Goal: Obtain resource: Download file/media

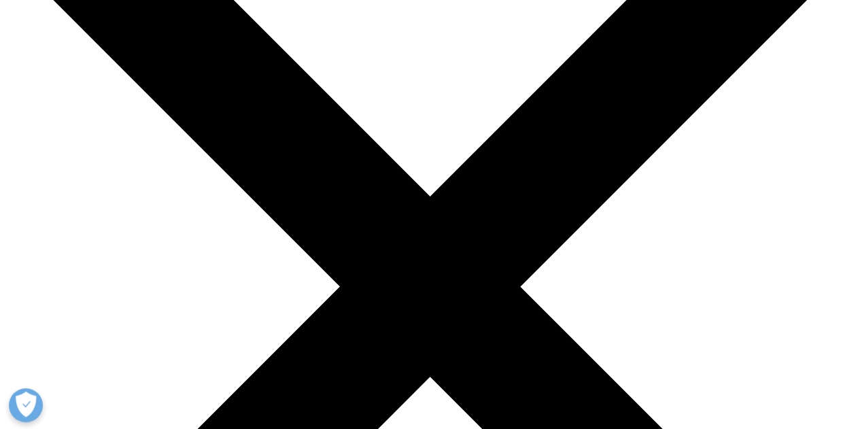
scroll to position [163, 0]
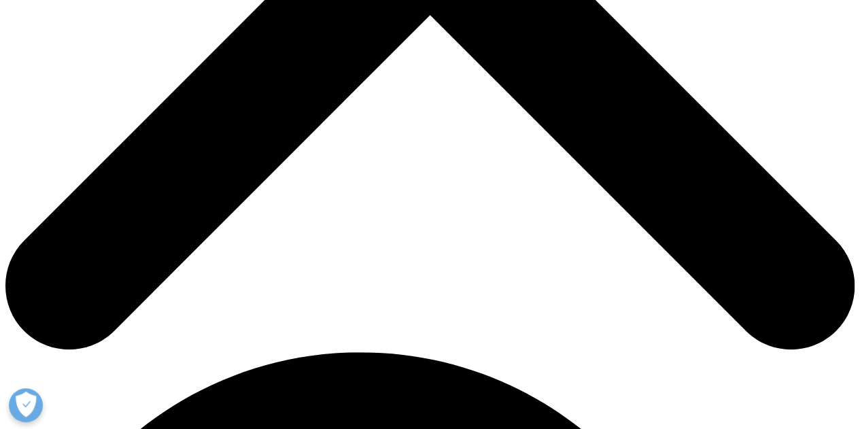
scroll to position [517, 0]
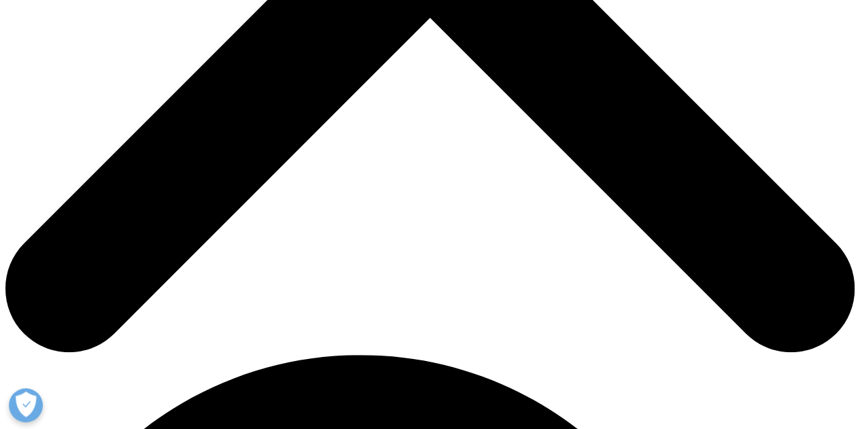
checkbox input "true"
drag, startPoint x: 281, startPoint y: 375, endPoint x: 280, endPoint y: 347, distance: 27.9
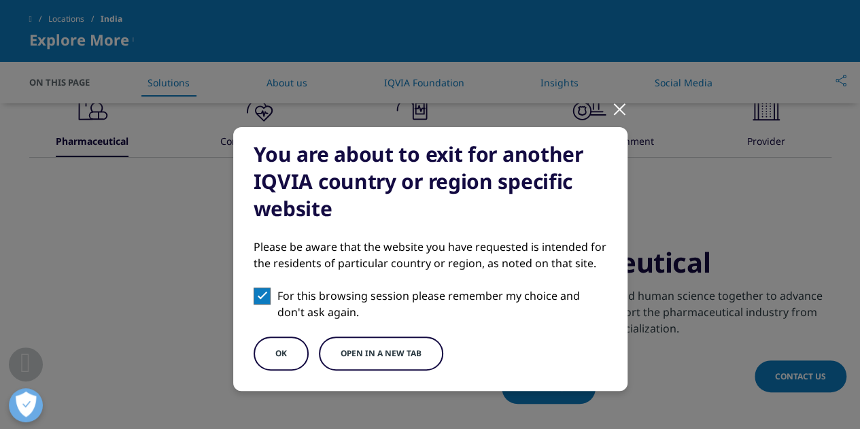
click at [280, 347] on div "You are about to exit for another IQVIA country or region specific website Plea…" at bounding box center [430, 259] width 394 height 264
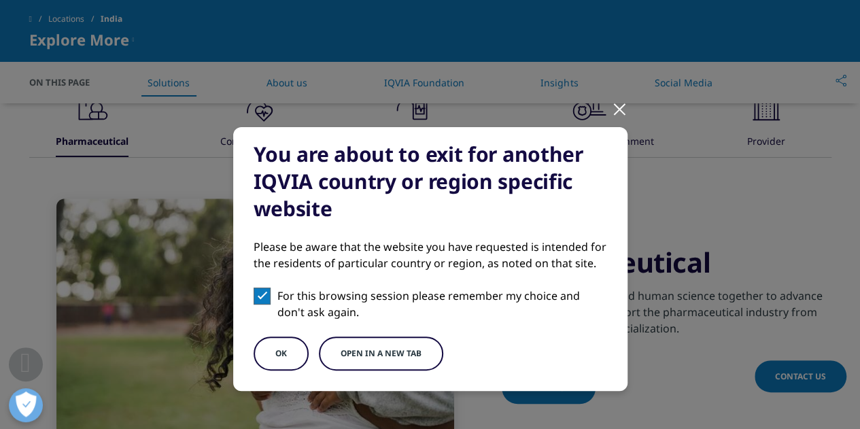
click at [280, 347] on button "OK" at bounding box center [281, 353] width 55 height 34
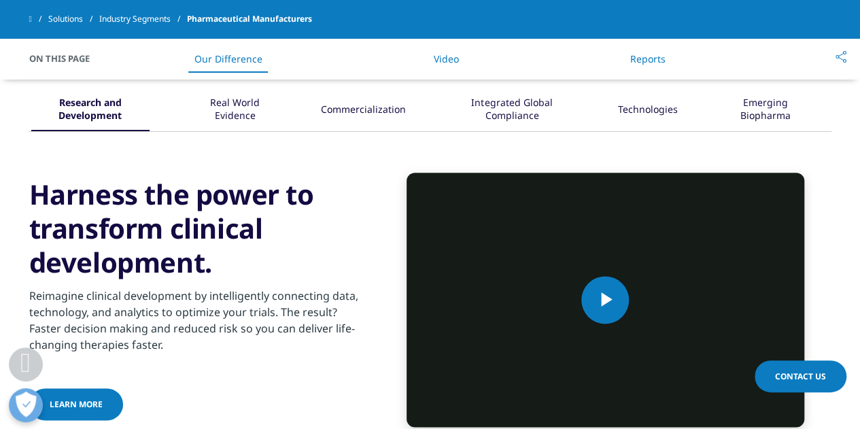
scroll to position [653, 0]
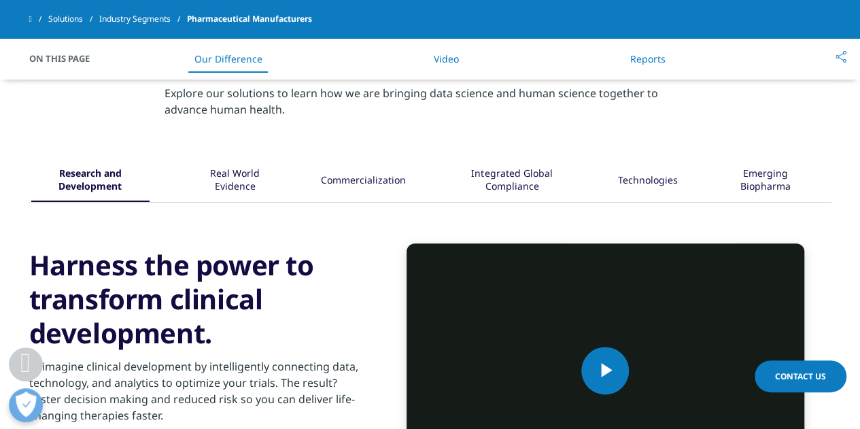
click at [271, 178] on div "Real World Evidence" at bounding box center [235, 181] width 86 height 42
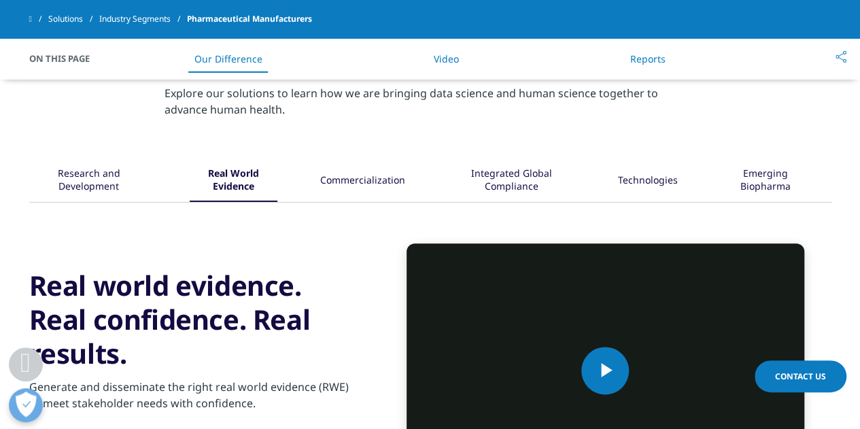
drag, startPoint x: 298, startPoint y: 177, endPoint x: 362, endPoint y: 169, distance: 65.1
click at [362, 169] on div "Research and Development Real World Evidence" at bounding box center [430, 181] width 802 height 42
click at [362, 169] on div "Commercialization" at bounding box center [362, 181] width 85 height 42
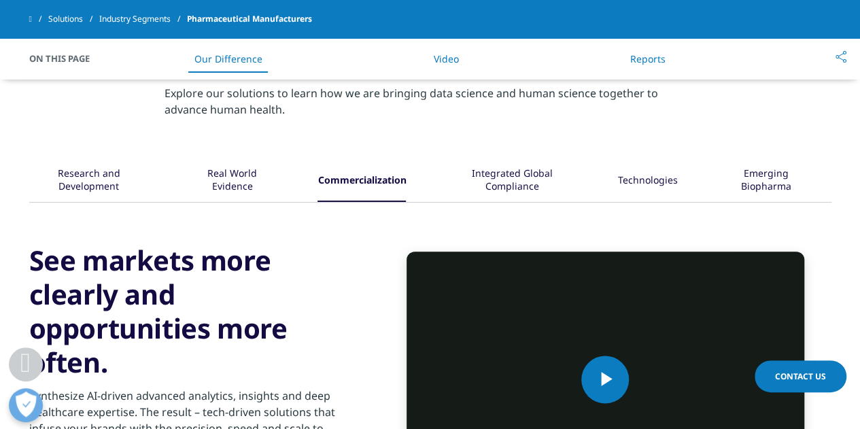
click at [510, 174] on div "Integrated Global Compliance" at bounding box center [512, 181] width 126 height 42
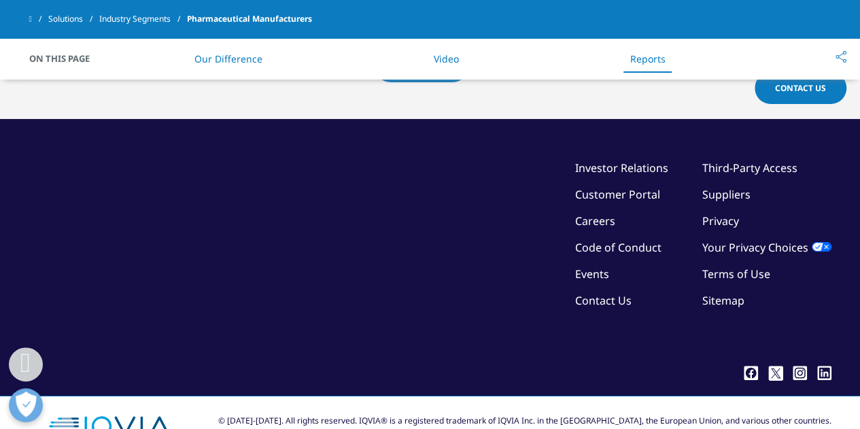
scroll to position [2396, 0]
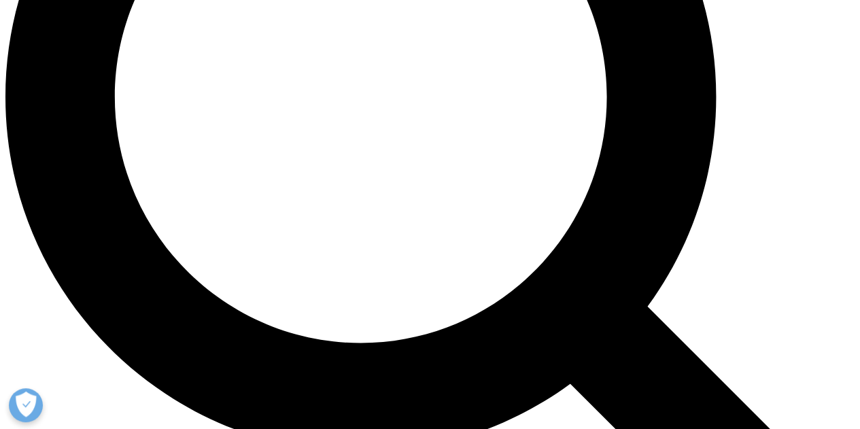
scroll to position [1142, 0]
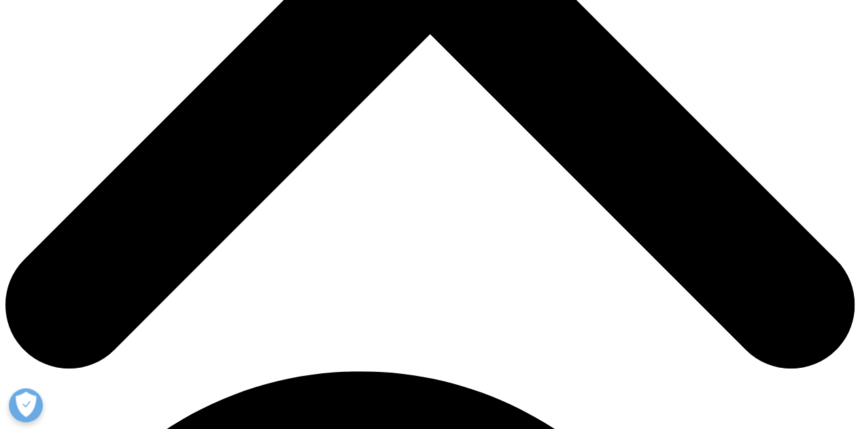
scroll to position [544, 0]
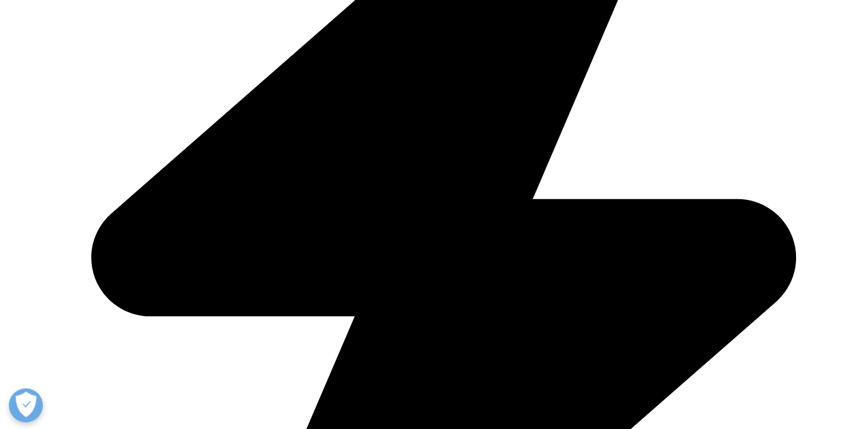
type input "r"
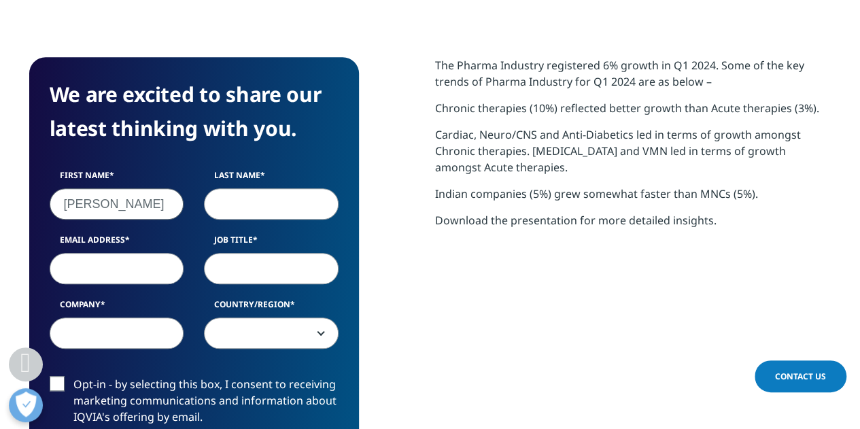
type input "Ritesh"
click at [236, 217] on input "Last Name" at bounding box center [271, 203] width 135 height 31
type input "Bajaj"
click at [141, 264] on input "Email Address" at bounding box center [117, 268] width 135 height 31
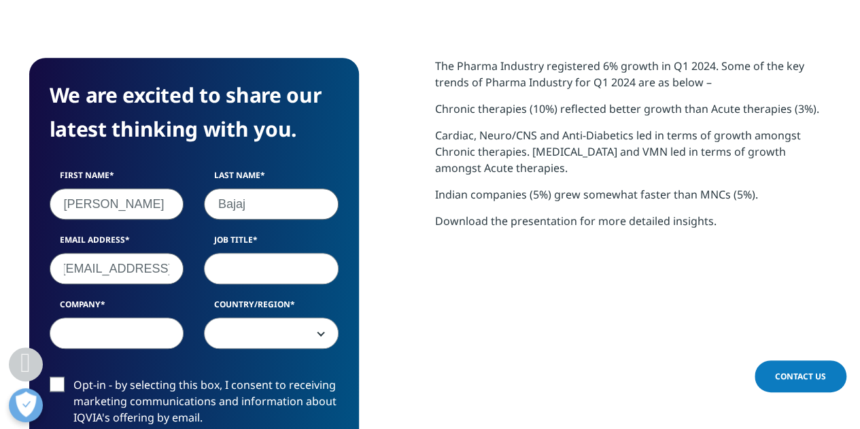
scroll to position [0, 12]
type input "ritesh046@gmail.com"
click at [263, 277] on input "Job Title" at bounding box center [271, 268] width 135 height 31
type input "M"
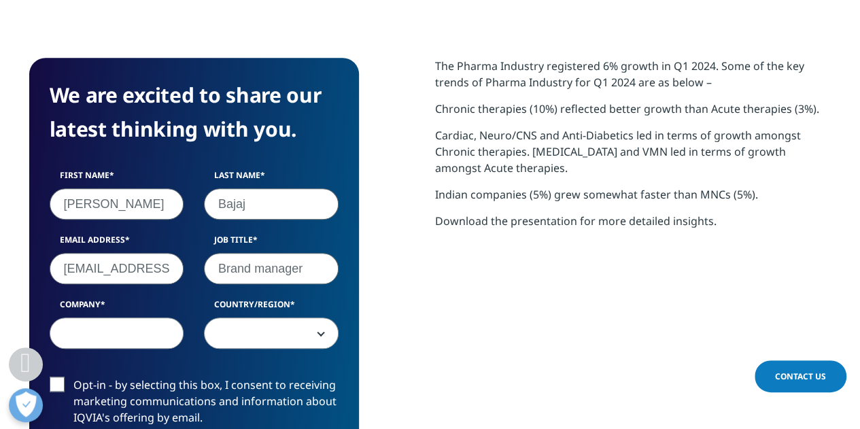
type input "Brand manager"
click at [79, 341] on input "Company" at bounding box center [117, 332] width 135 height 31
type input "O"
type input "I"
type input "Mankind"
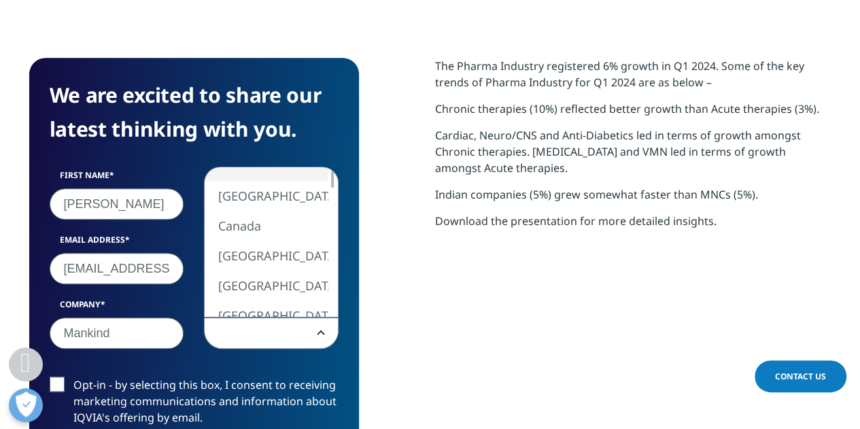
click at [237, 338] on span at bounding box center [271, 333] width 133 height 31
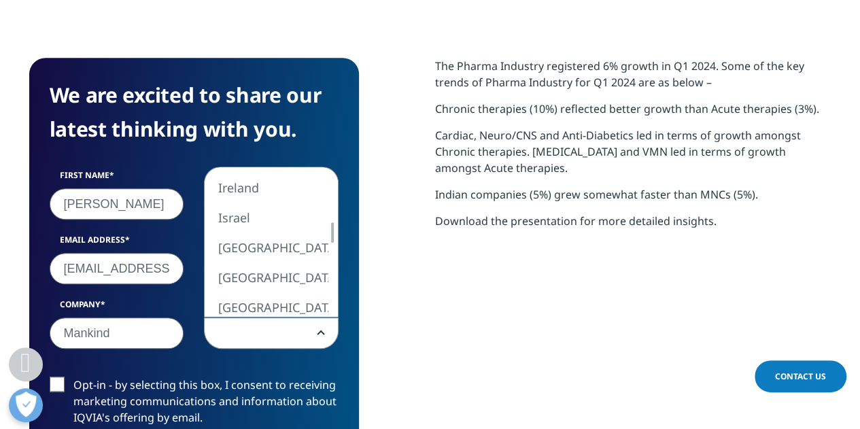
select select "India"
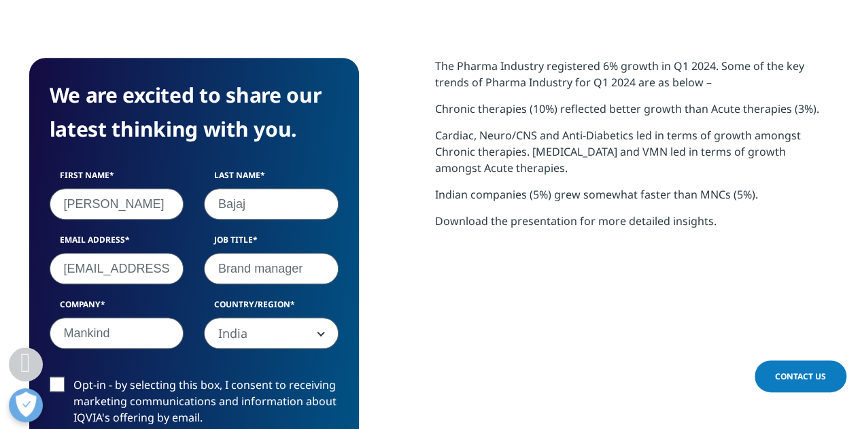
click at [54, 377] on label "Opt-in - by selecting this box, I consent to receiving marketing communications…" at bounding box center [194, 405] width 289 height 56
click at [73, 377] on input "Opt-in - by selecting this box, I consent to receiving marketing communications…" at bounding box center [73, 377] width 0 height 0
click at [451, 372] on div "The Pharma Industry registered 6% growth in Q1 2024. Some of the key trends of …" at bounding box center [633, 321] width 396 height 526
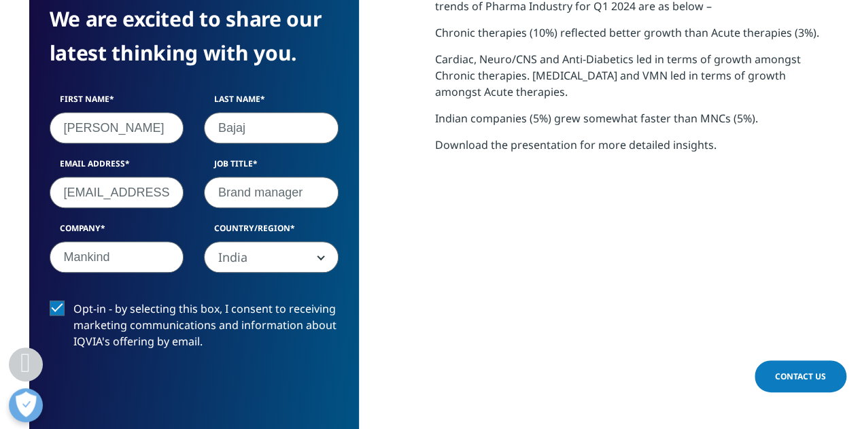
scroll to position [707, 0]
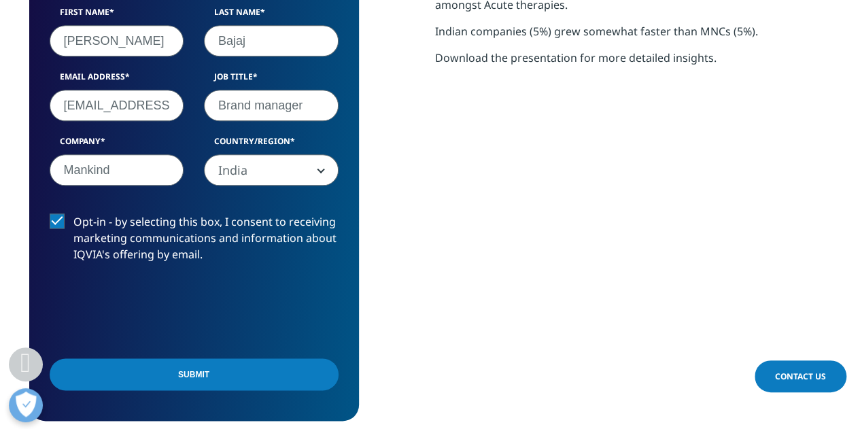
click at [201, 381] on input "Submit" at bounding box center [194, 374] width 289 height 32
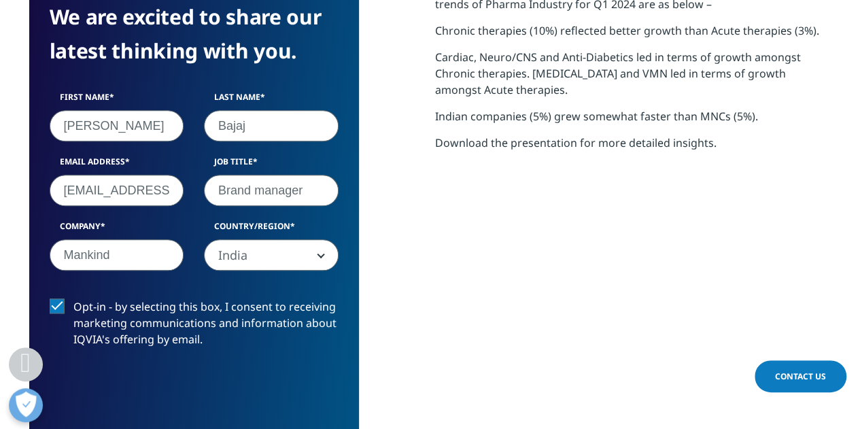
scroll to position [7, 7]
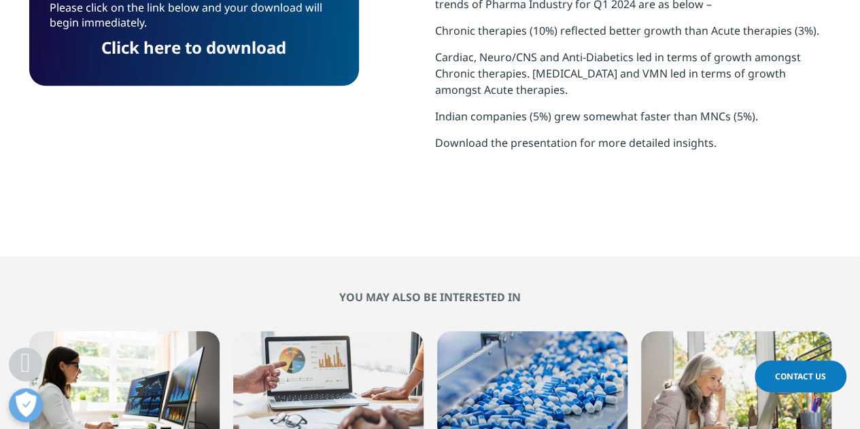
click at [224, 48] on link "Click here to download" at bounding box center [193, 47] width 185 height 22
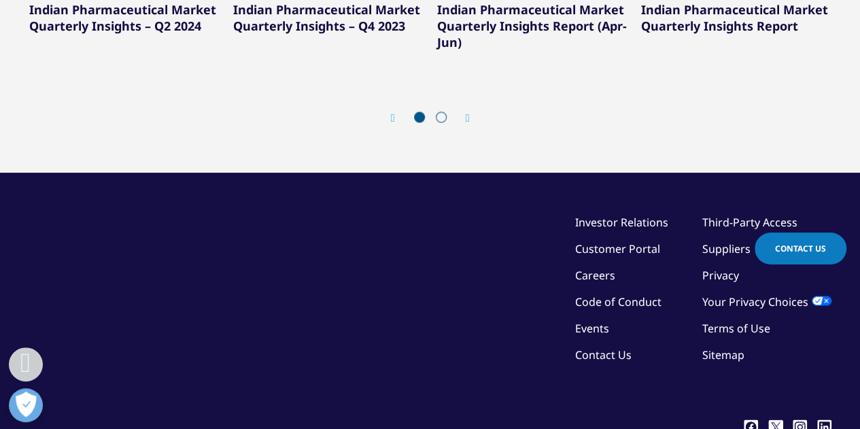
scroll to position [935, 0]
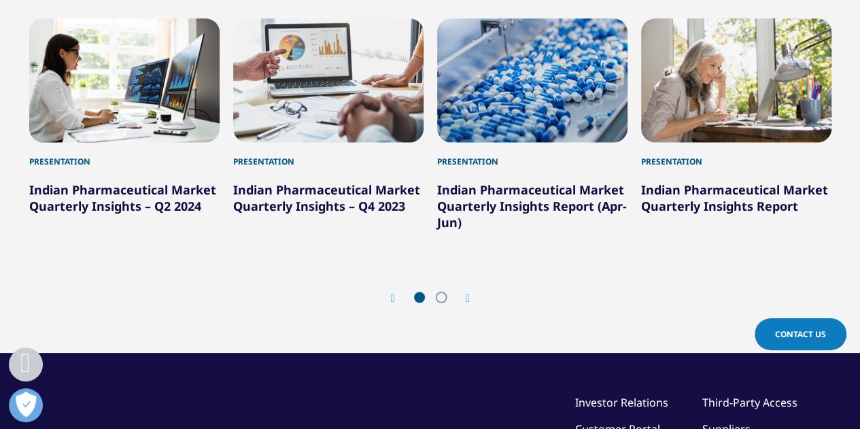
click at [464, 293] on div "Next" at bounding box center [461, 298] width 18 height 13
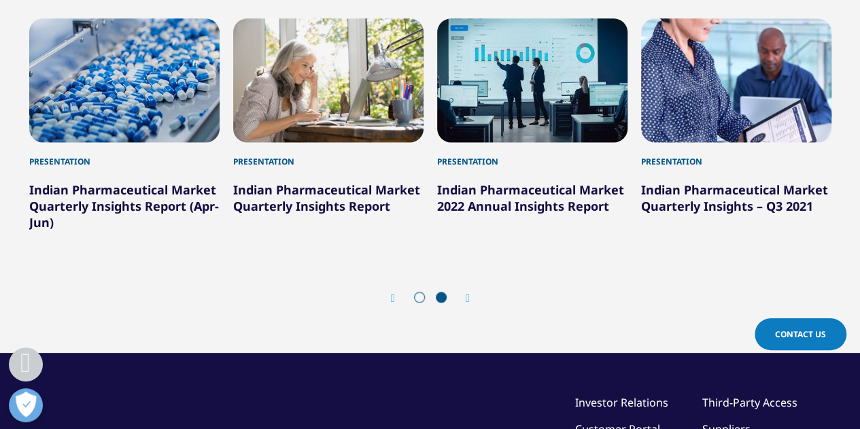
click at [483, 88] on div "5 / 6" at bounding box center [532, 80] width 190 height 124
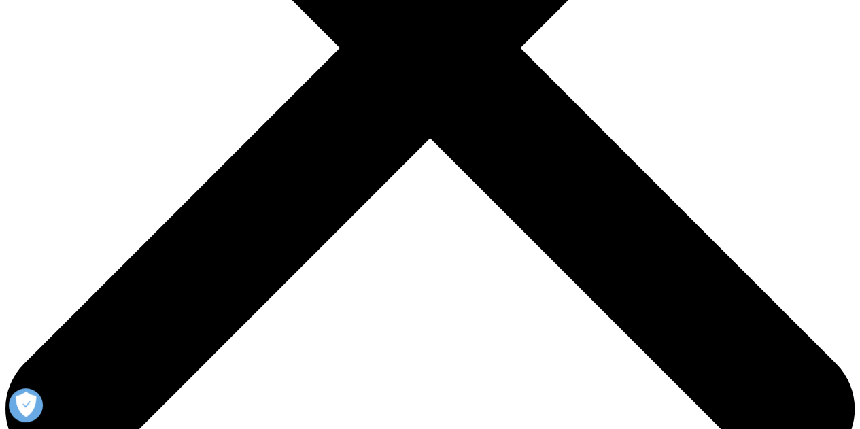
scroll to position [435, 0]
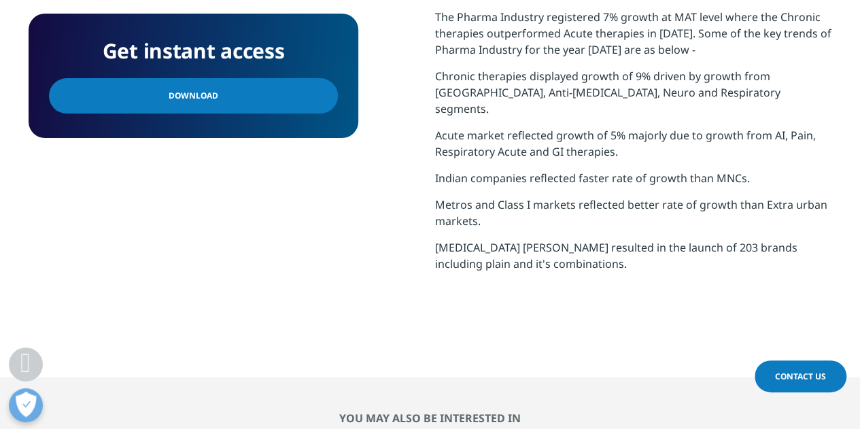
scroll to position [598, 0]
